Goal: Use online tool/utility: Utilize a website feature to perform a specific function

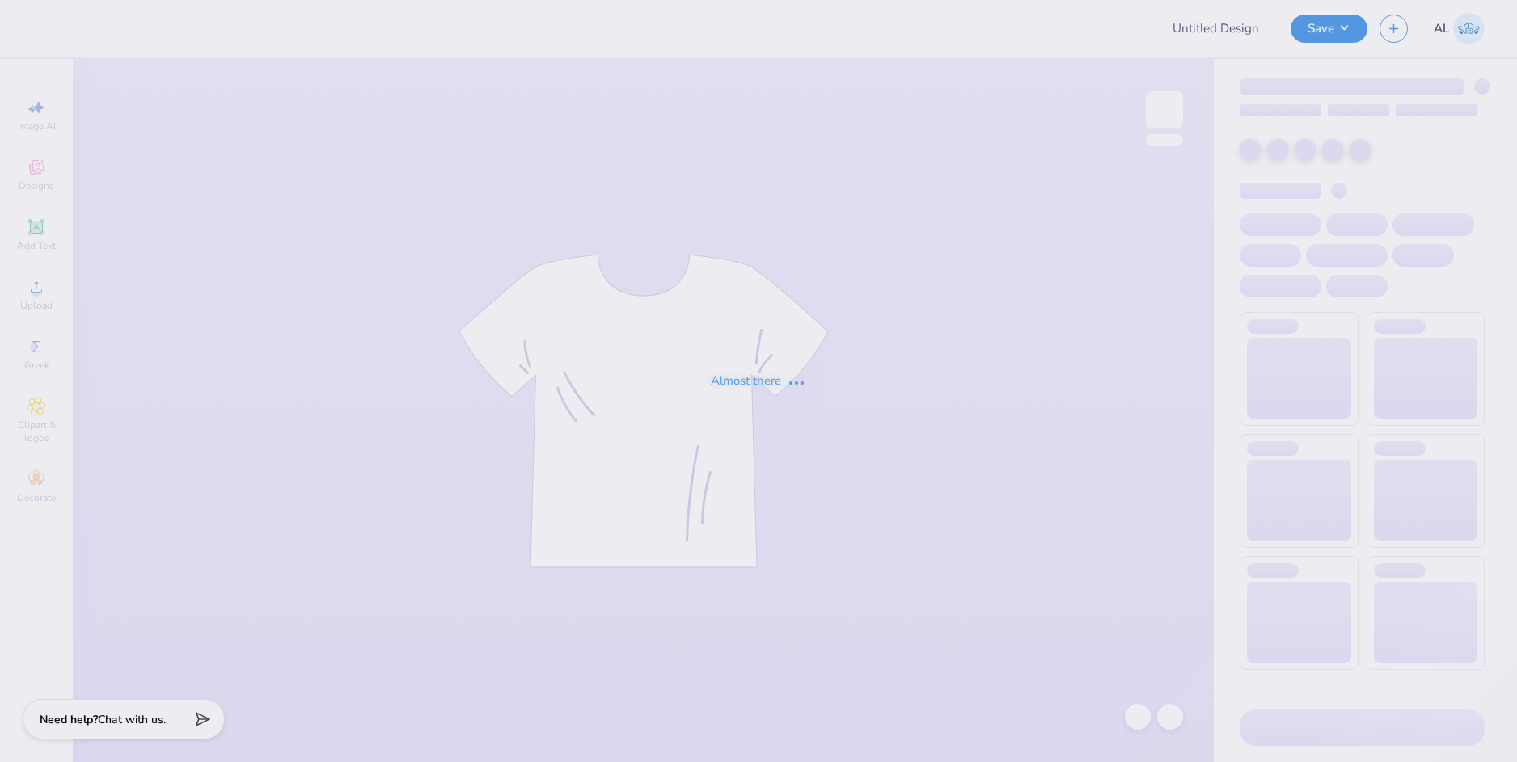
type input "[GEOGRAPHIC_DATA] : [PERSON_NAME]"
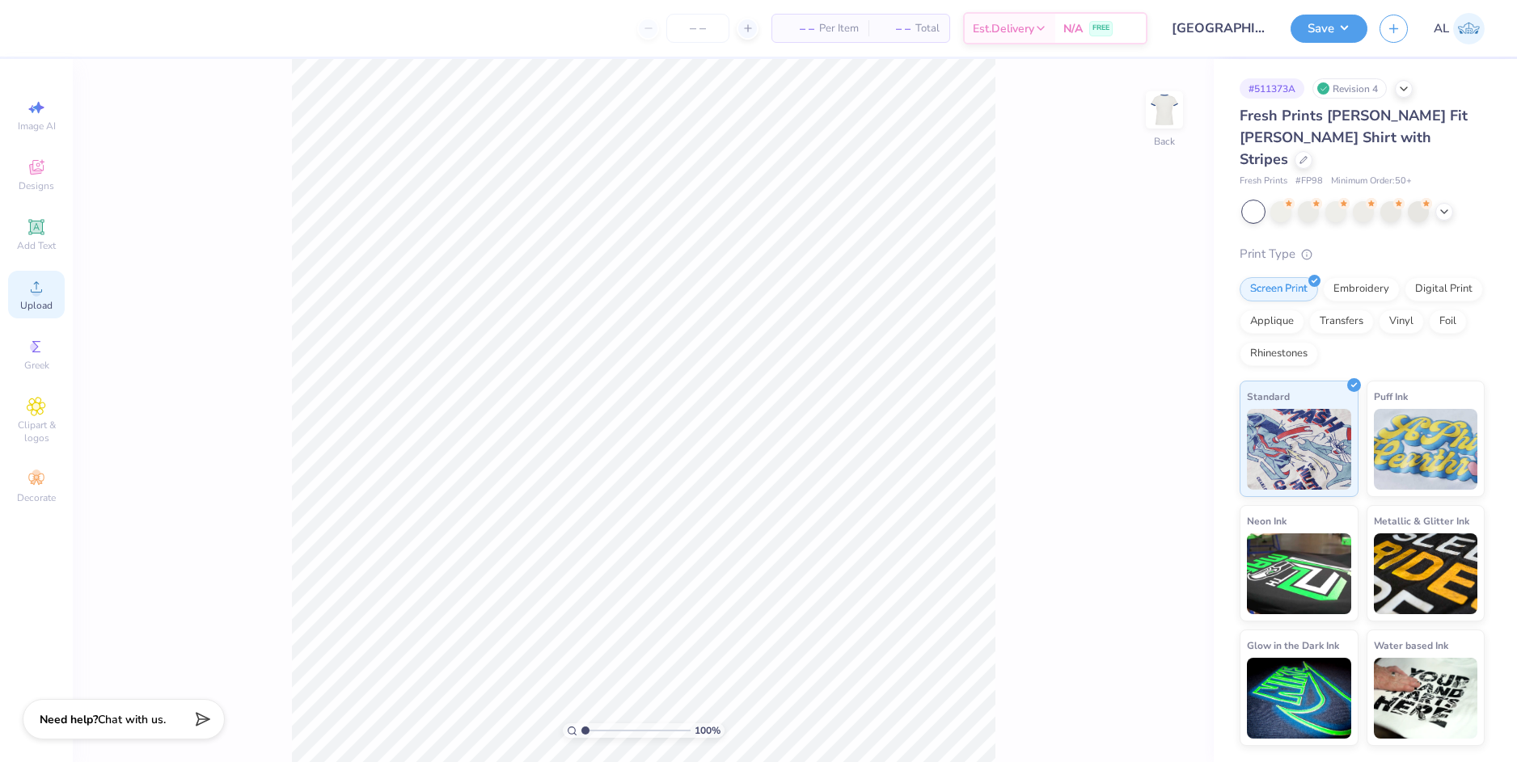
click at [29, 292] on icon at bounding box center [36, 286] width 19 height 19
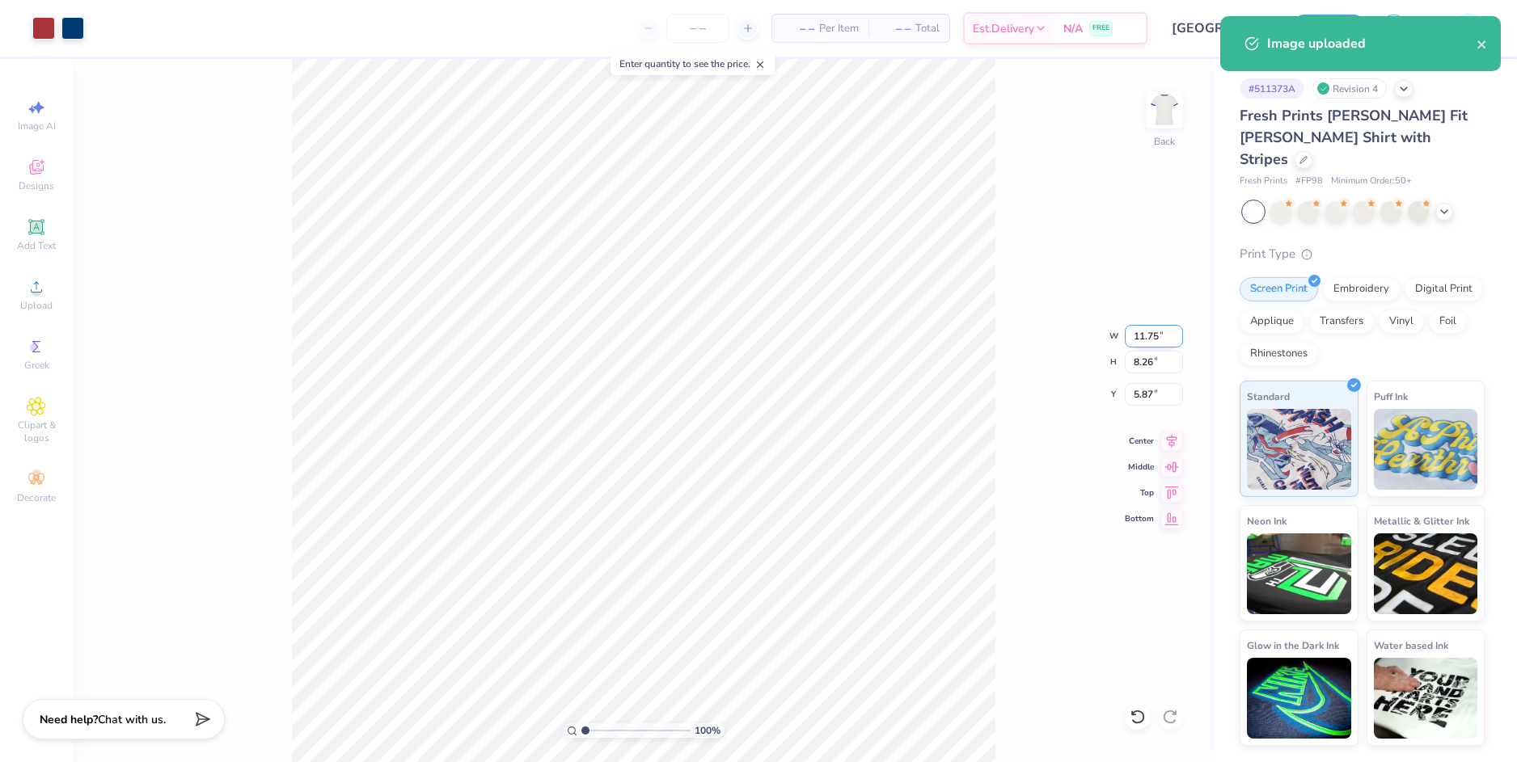
click at [1142, 339] on input "11.75" at bounding box center [1154, 336] width 58 height 23
click at [1144, 391] on input "5.87" at bounding box center [1154, 394] width 58 height 23
type input "9.00"
type input "6.32"
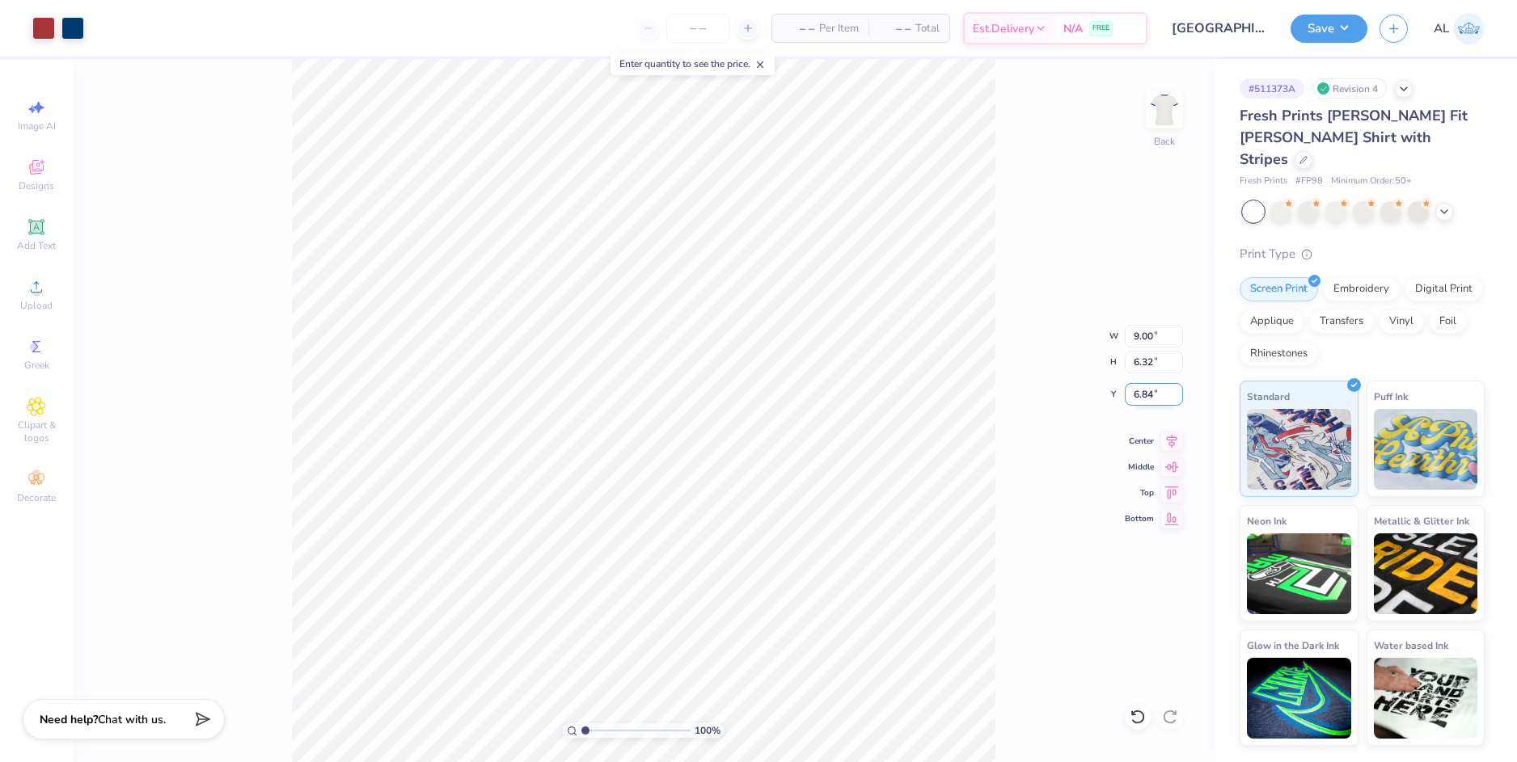
click at [1142, 395] on input "6.84" at bounding box center [1154, 394] width 58 height 23
click at [1146, 364] on input "6.32" at bounding box center [1154, 362] width 58 height 23
click at [1131, 389] on input "3.00" at bounding box center [1154, 394] width 58 height 23
click at [1131, 391] on input "3.00" at bounding box center [1154, 394] width 58 height 23
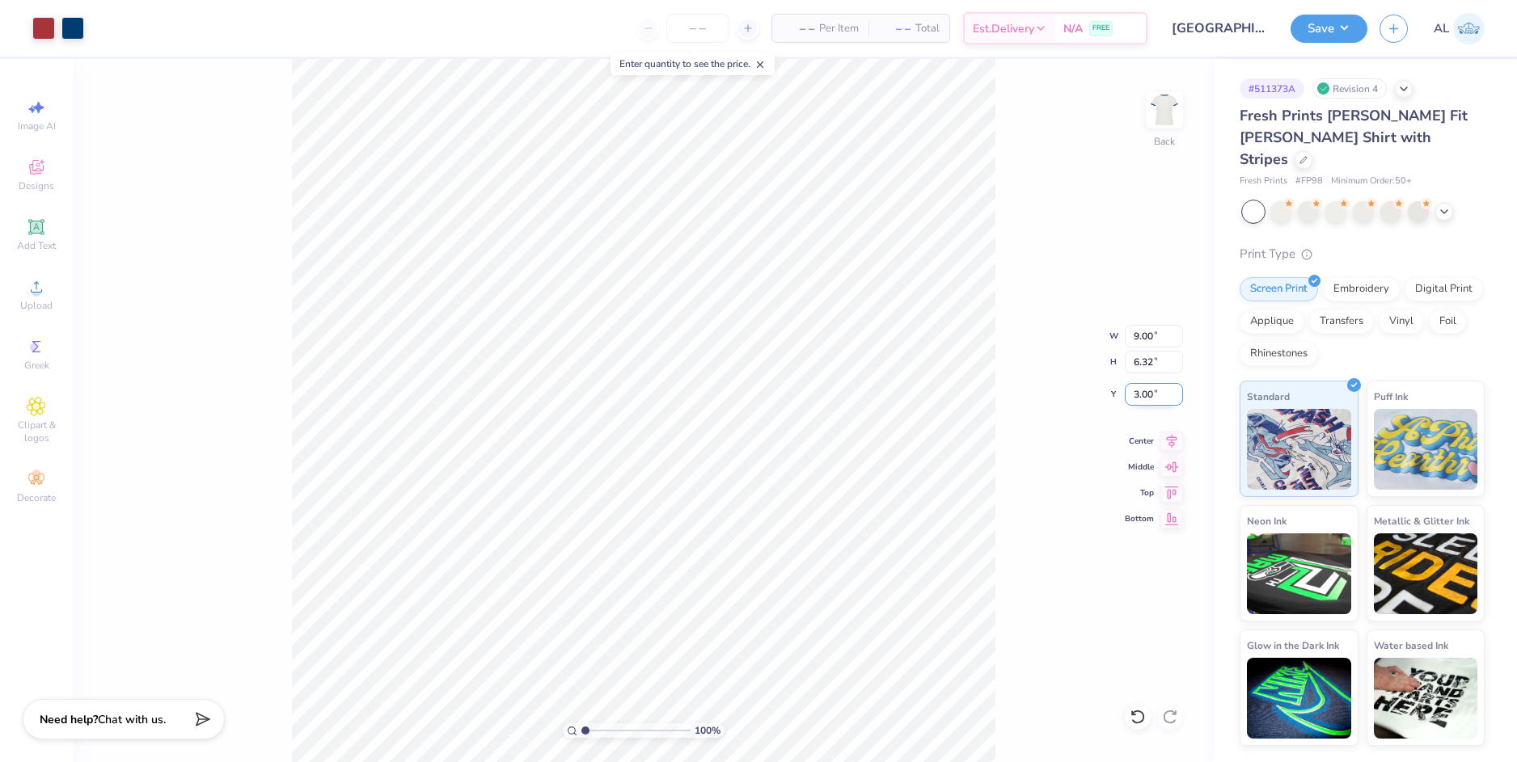
click at [1131, 391] on input "3.00" at bounding box center [1154, 394] width 58 height 23
click at [1136, 366] on input "6.32" at bounding box center [1154, 362] width 58 height 23
type input "2.00"
click at [1143, 334] on input "9.00" at bounding box center [1154, 336] width 58 height 23
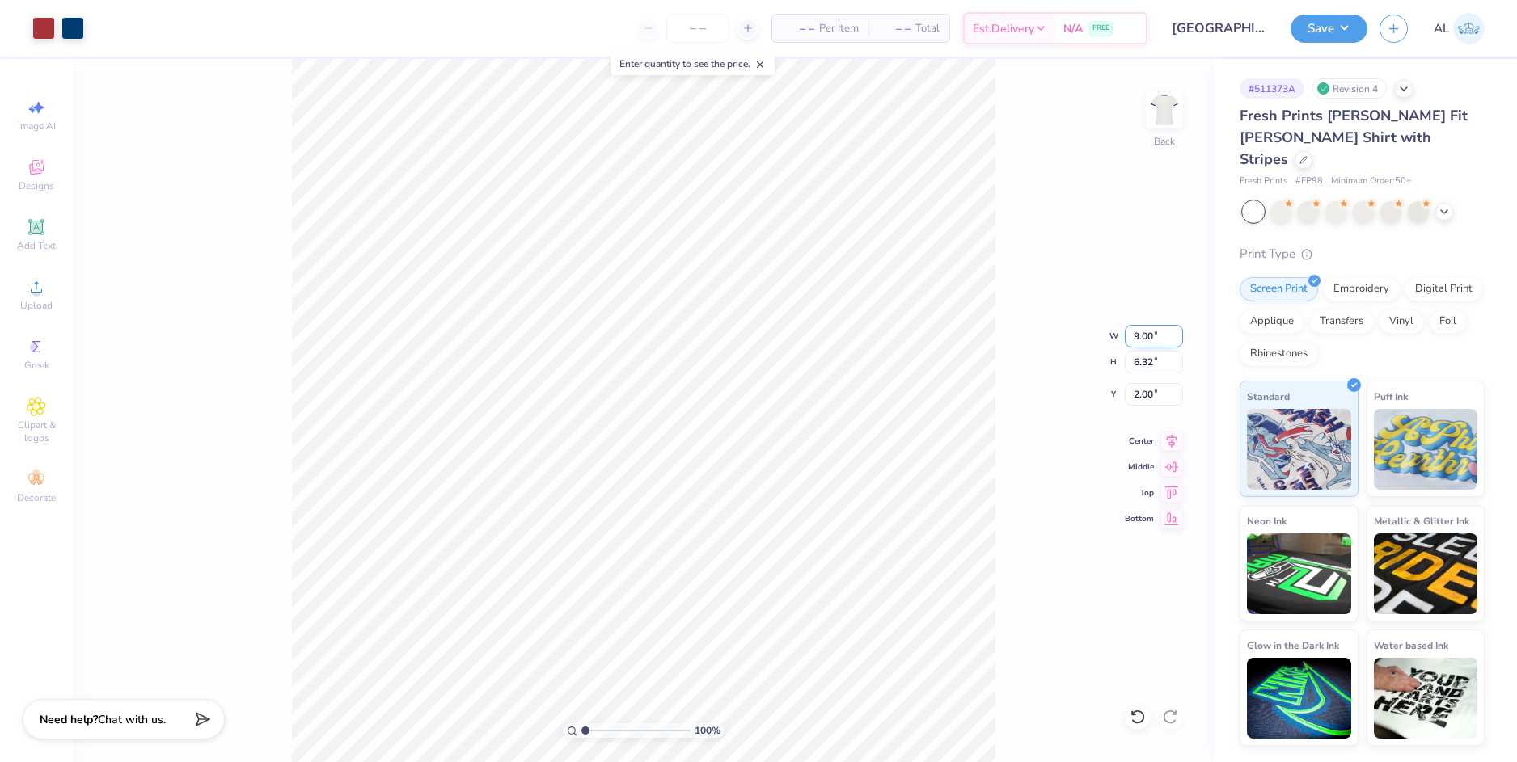
click at [1143, 334] on input "9.00" at bounding box center [1154, 336] width 58 height 23
click at [1148, 399] on input "2.00" at bounding box center [1154, 394] width 58 height 23
type input "8.00"
type input "5.62"
type input "2.35"
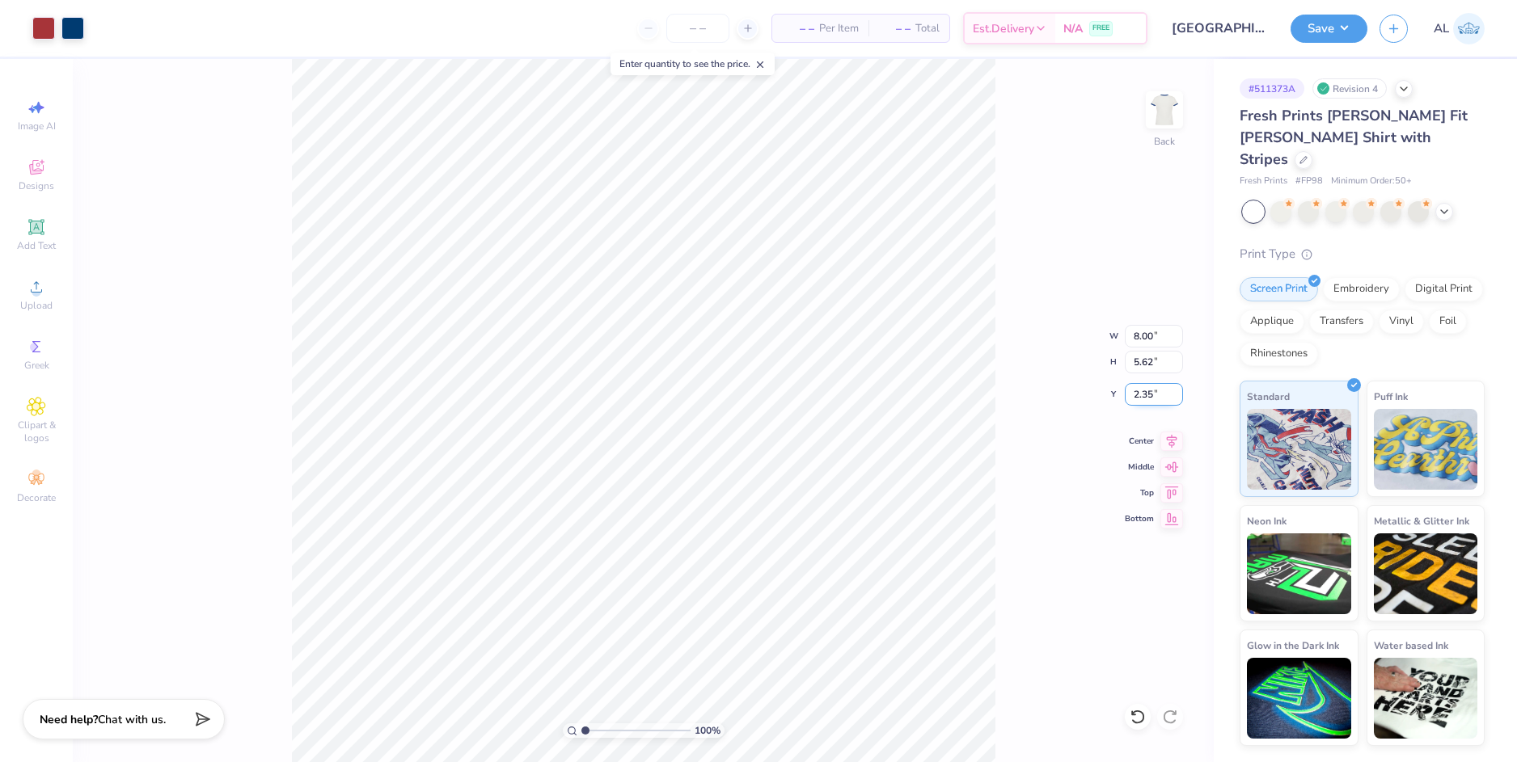
click at [1134, 399] on input "2.35" at bounding box center [1154, 394] width 58 height 23
type input "3"
click at [1147, 366] on input "5.62" at bounding box center [1154, 362] width 58 height 23
type input "2.00"
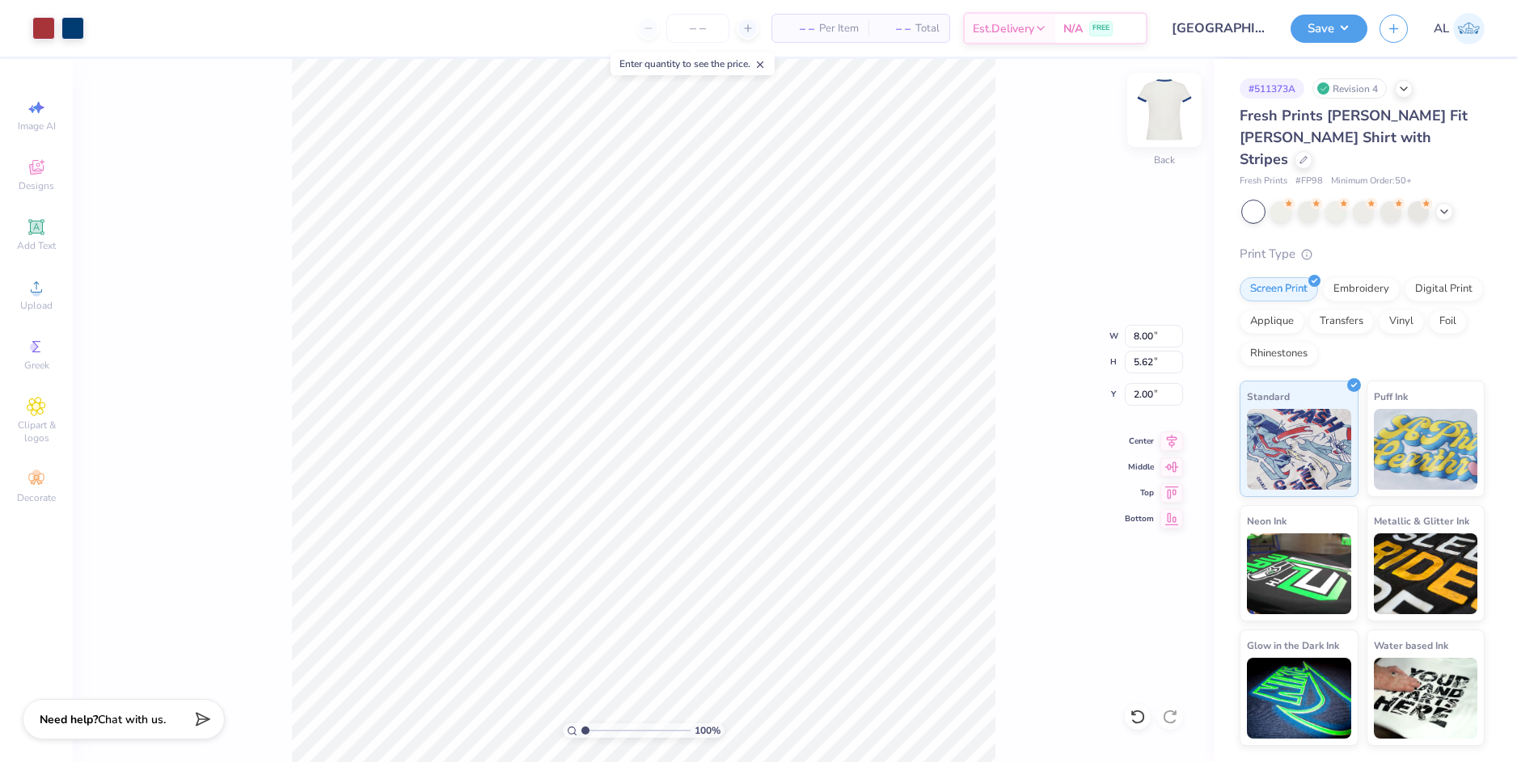
click at [1180, 112] on img at bounding box center [1164, 110] width 65 height 65
click at [40, 296] on icon at bounding box center [36, 286] width 19 height 19
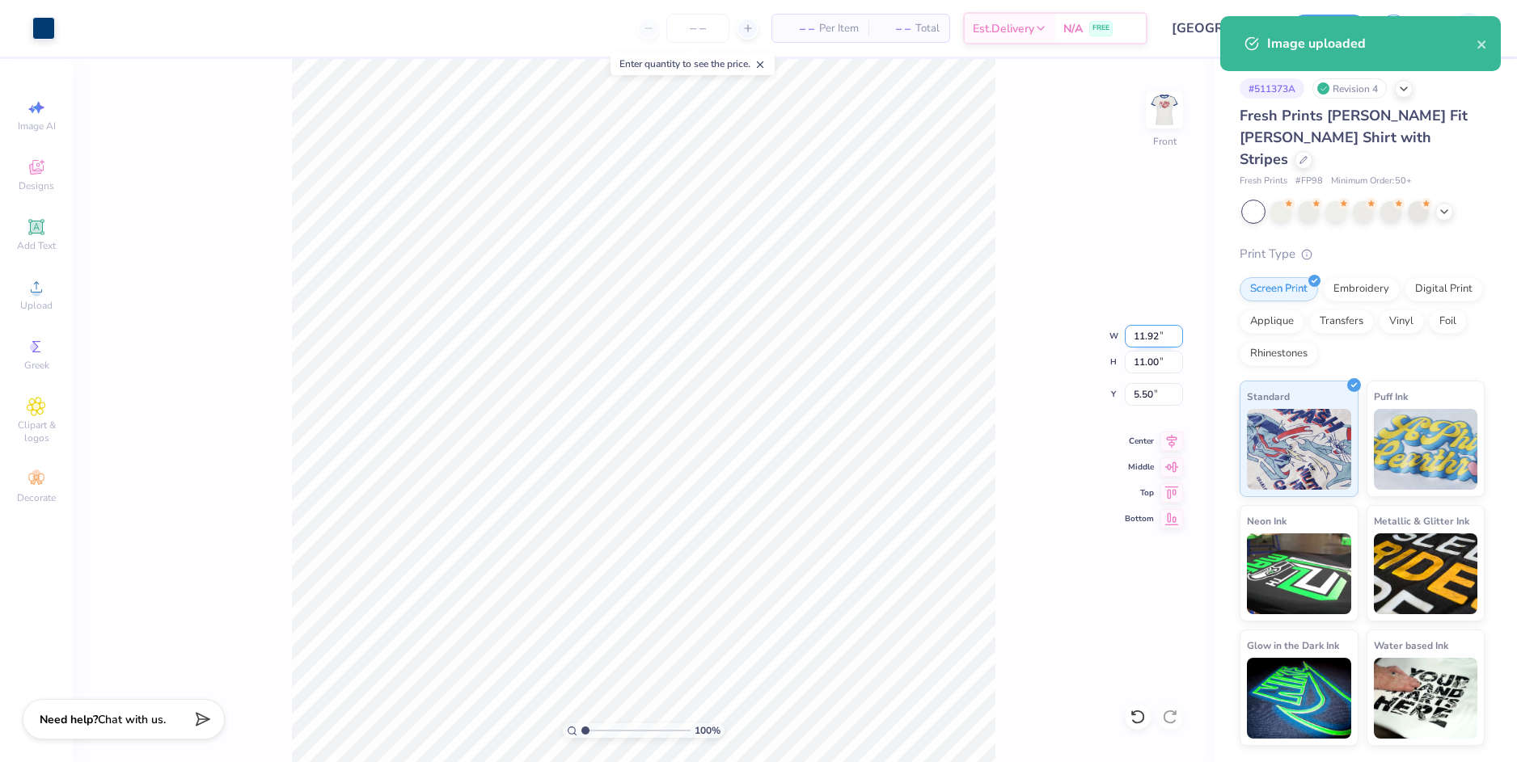
click at [1154, 340] on input "11.92" at bounding box center [1154, 336] width 58 height 23
type input "9.00"
type input "8.30"
click at [1138, 392] on input "6.85" at bounding box center [1154, 394] width 58 height 23
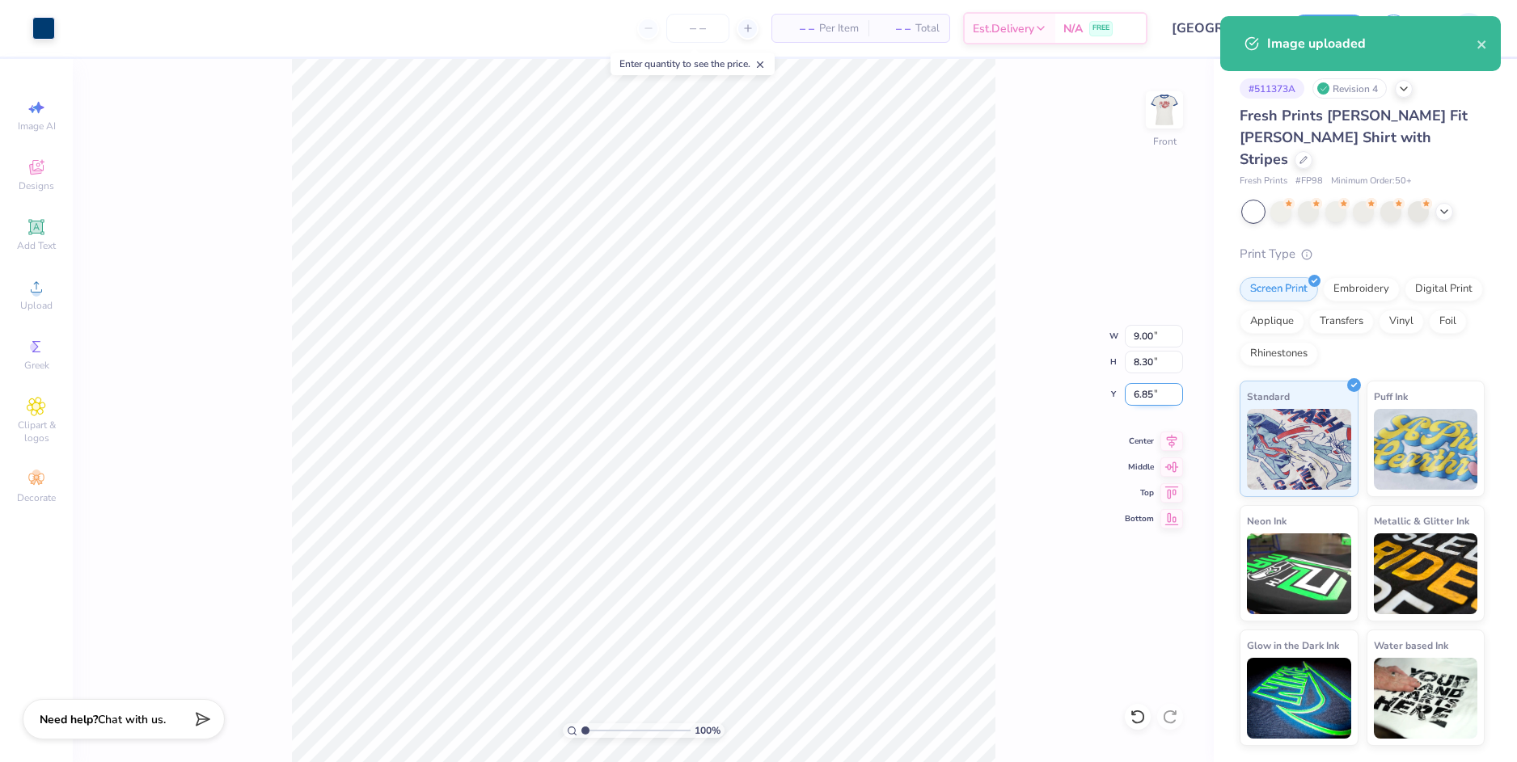
click at [1138, 392] on input "6.85" at bounding box center [1154, 394] width 58 height 23
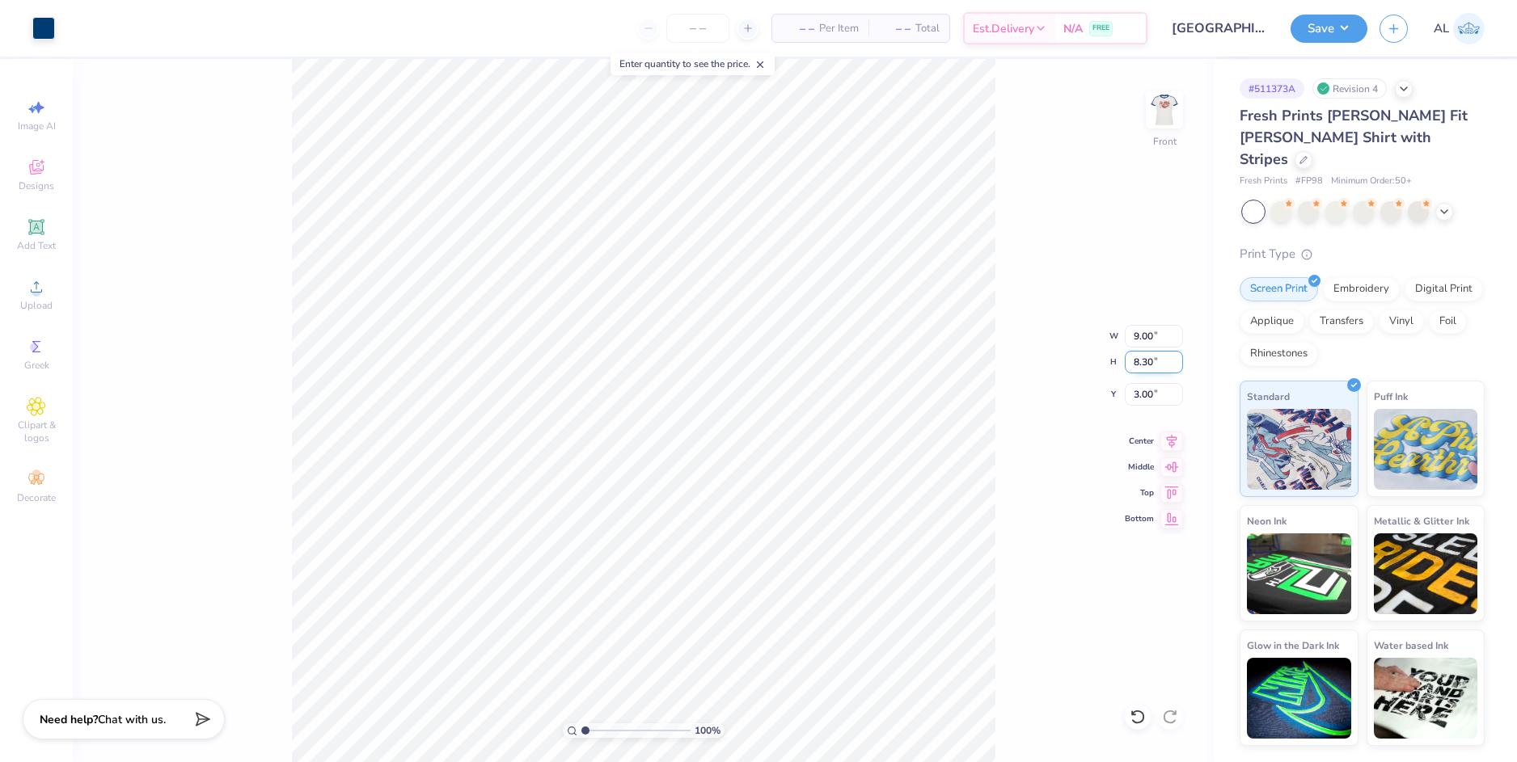
click at [1138, 366] on input "8.30" at bounding box center [1154, 362] width 58 height 23
click at [1144, 396] on input "3.00" at bounding box center [1154, 394] width 58 height 23
type input "2.00"
click at [1146, 367] on input "8.30" at bounding box center [1154, 362] width 58 height 23
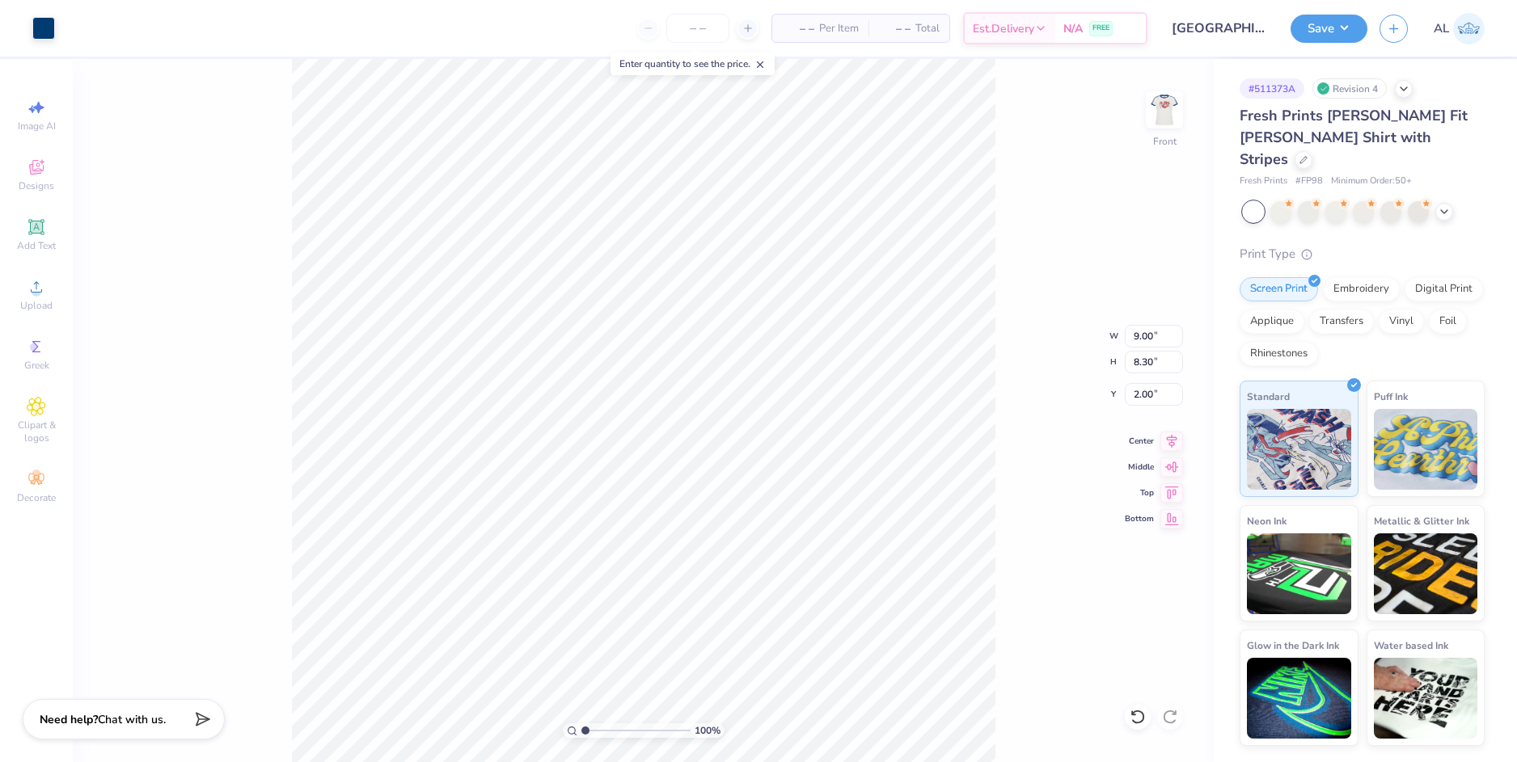
click at [1003, 366] on div "100 % Front W 9.00 9.00 " H 8.30 8.30 " Y 2.00 2.00 " Center Middle Top Bottom" at bounding box center [643, 410] width 1141 height 703
